Goal: Communication & Community: Answer question/provide support

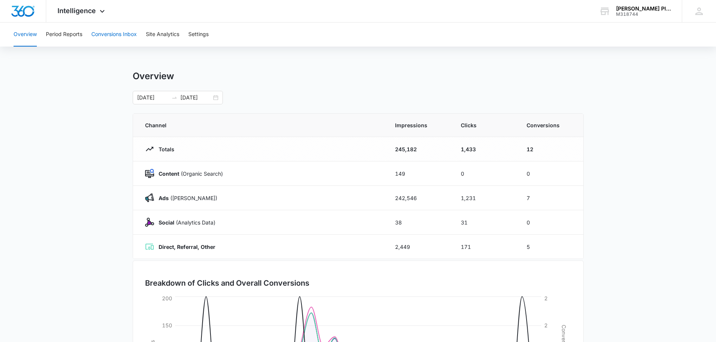
click at [114, 34] on button "Conversions Inbox" at bounding box center [113, 35] width 45 height 24
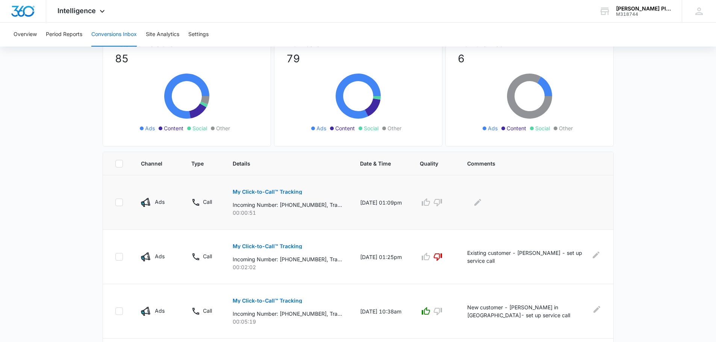
scroll to position [75, 0]
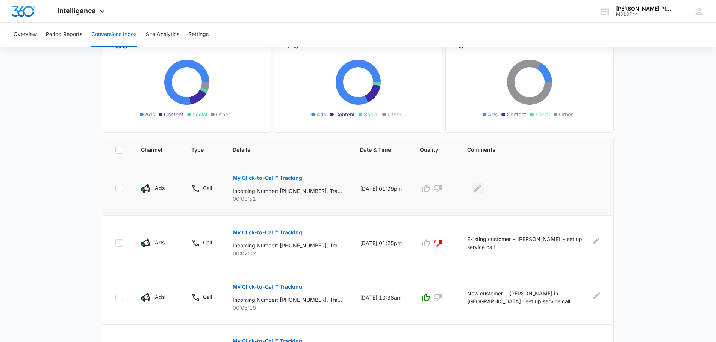
click at [482, 187] on icon "Edit Comments" at bounding box center [477, 188] width 9 height 9
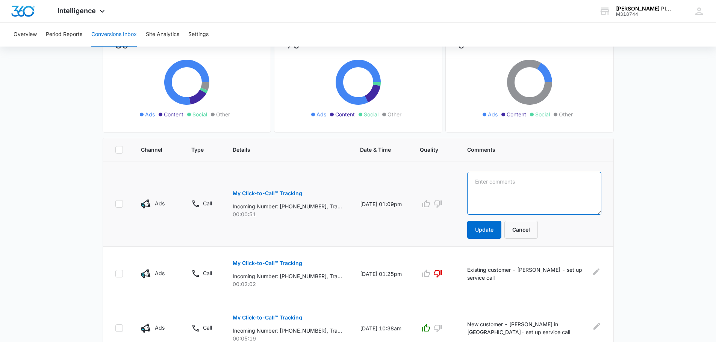
click at [476, 184] on textarea at bounding box center [534, 193] width 134 height 43
type textarea "e"
type textarea "Existing customer - checking to see when we would be there [DATE]"
click at [487, 228] on button "Update" at bounding box center [484, 230] width 34 height 18
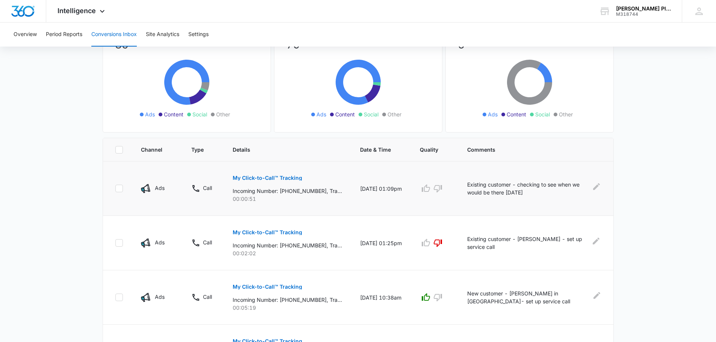
click at [486, 229] on td "Existing customer - [PERSON_NAME] - set up service call" at bounding box center [535, 243] width 155 height 54
